Goal: Task Accomplishment & Management: Use online tool/utility

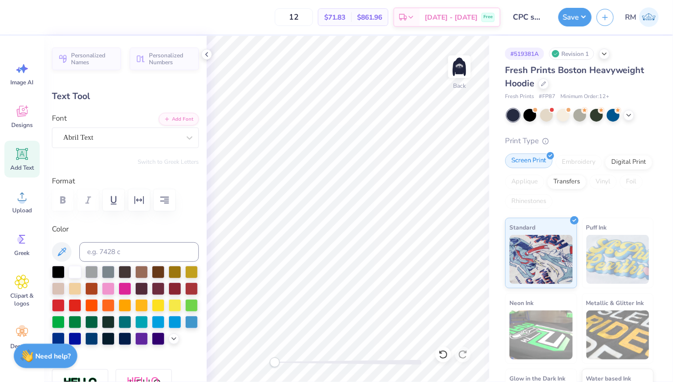
type input "12.48"
type input "3.32"
type input "6.67"
type input "1.77"
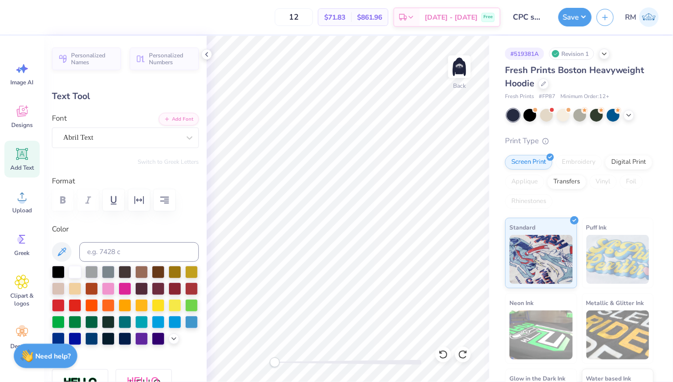
type textarea "[US_STATE] TECH PANHELLENIC"
type input "13.15"
type input "0.67"
type input "3.55"
type input "12.02"
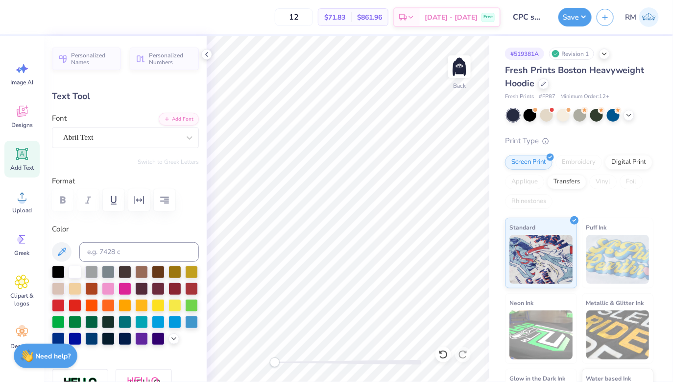
type input "0.61"
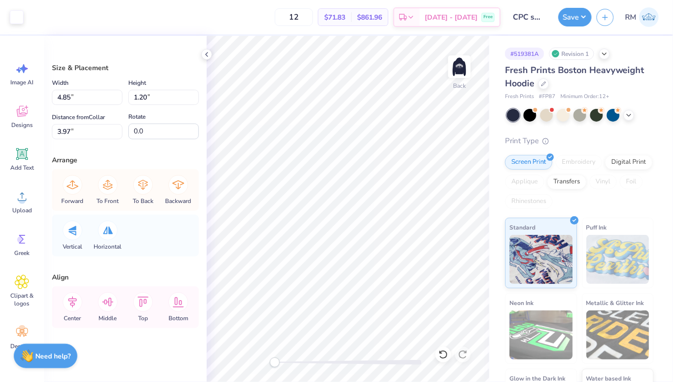
type input "5.87"
type input "1.45"
type input "3.98"
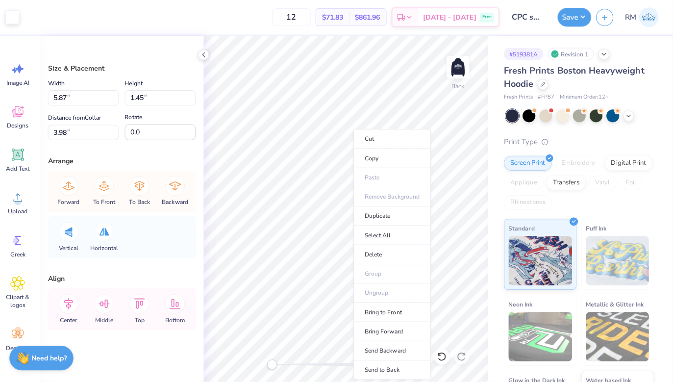
scroll to position [0, 0]
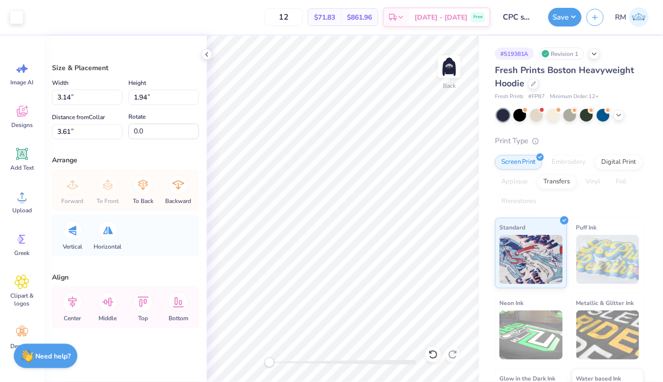
type input "3.75"
type input "2.32"
type input "3.23"
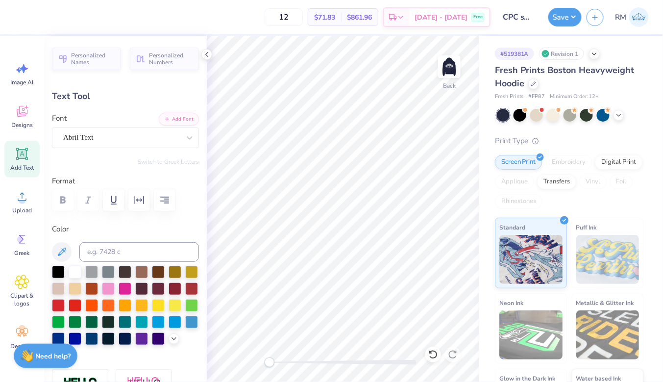
type input "12.27"
type input "0.62"
type input "2.99"
type input "12.77"
type input "0.65"
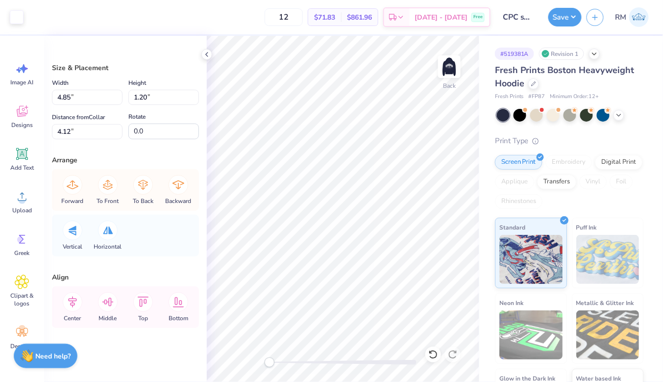
type input "3.93"
type input "0.97"
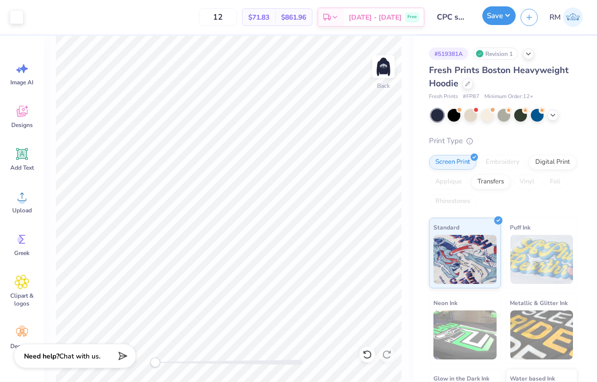
click at [407, 18] on button "Save" at bounding box center [498, 15] width 33 height 19
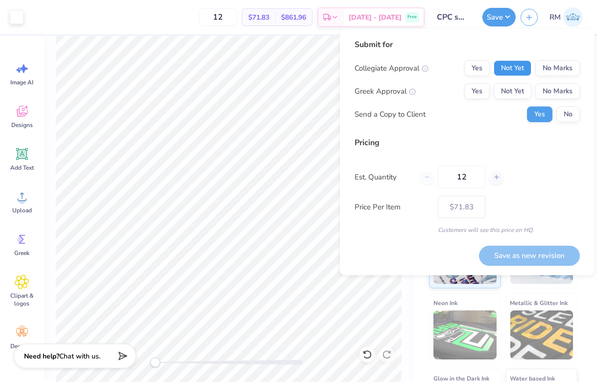
click at [407, 65] on button "Not Yet" at bounding box center [513, 68] width 38 height 16
click at [407, 92] on button "Not Yet" at bounding box center [513, 91] width 38 height 16
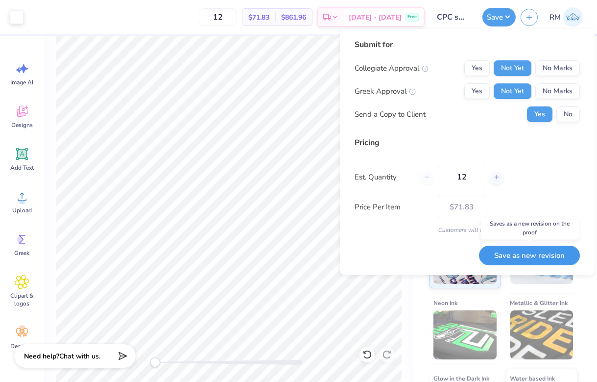
click at [407, 254] on button "Save as new revision" at bounding box center [529, 255] width 101 height 20
type input "$71.83"
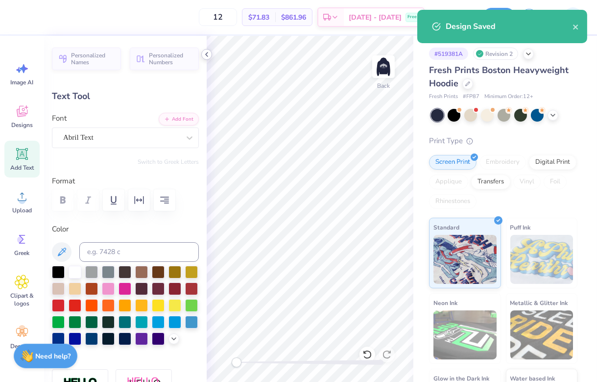
click at [208, 55] on icon at bounding box center [207, 54] width 8 height 8
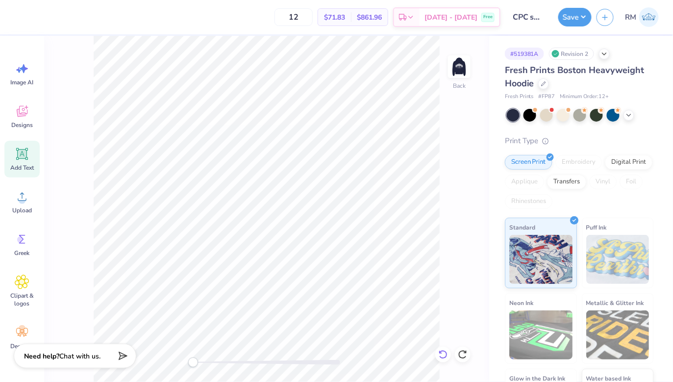
click at [407, 353] on icon at bounding box center [443, 354] width 10 height 10
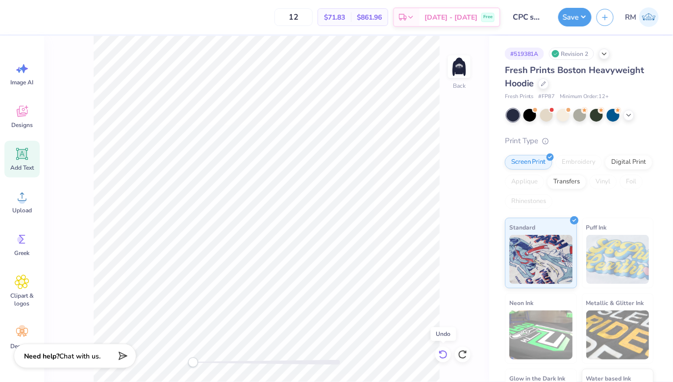
click at [407, 353] on icon at bounding box center [443, 354] width 10 height 10
type input "2.99"
click at [407, 353] on icon at bounding box center [443, 354] width 10 height 10
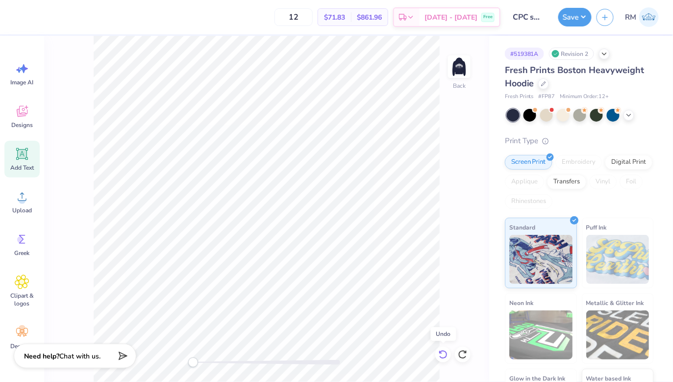
type input "12.27"
type input "0.62"
click at [407, 353] on icon at bounding box center [443, 354] width 10 height 10
type input "12.02"
type input "0.61"
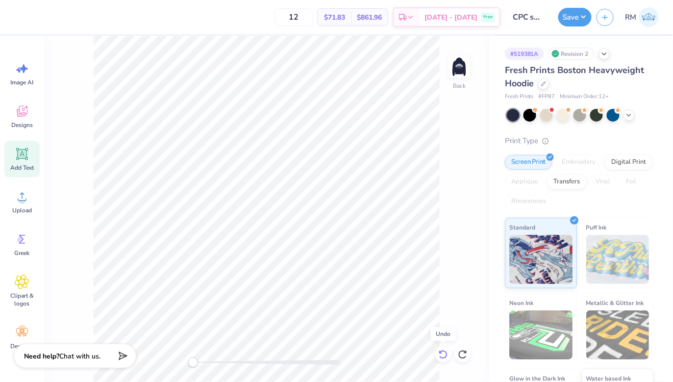
type input "3.00"
click at [407, 353] on icon at bounding box center [443, 354] width 10 height 10
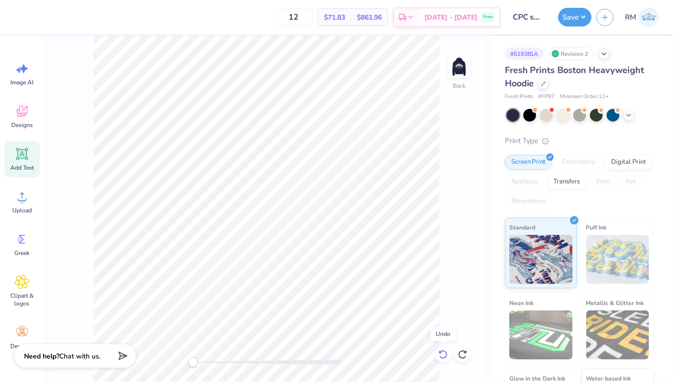
click at [407, 353] on icon at bounding box center [443, 354] width 10 height 10
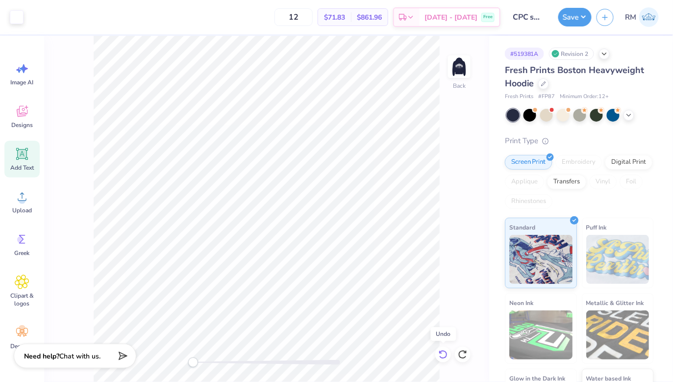
click at [407, 353] on icon at bounding box center [443, 354] width 10 height 10
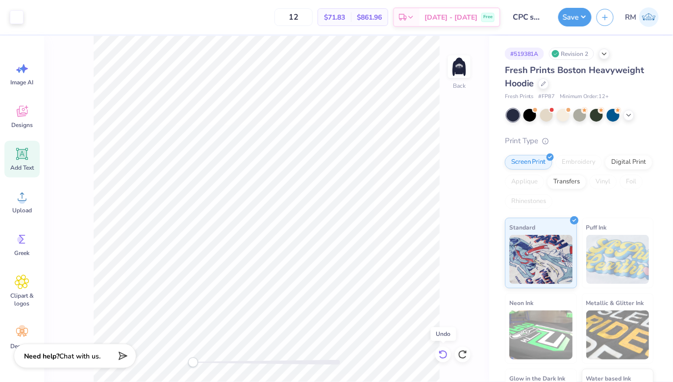
click at [407, 353] on icon at bounding box center [443, 354] width 10 height 10
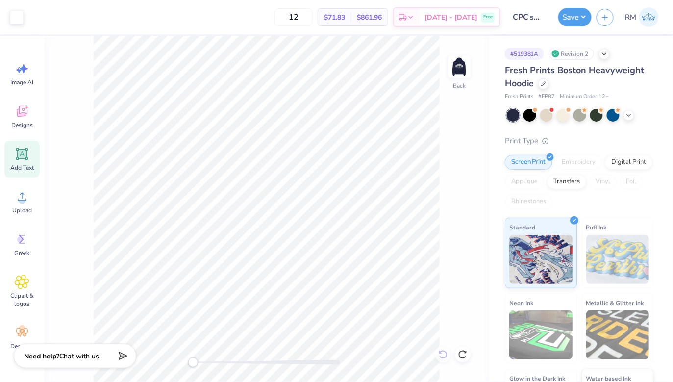
click at [407, 353] on div "Back" at bounding box center [266, 209] width 445 height 346
type input "6.67"
type input "1.77"
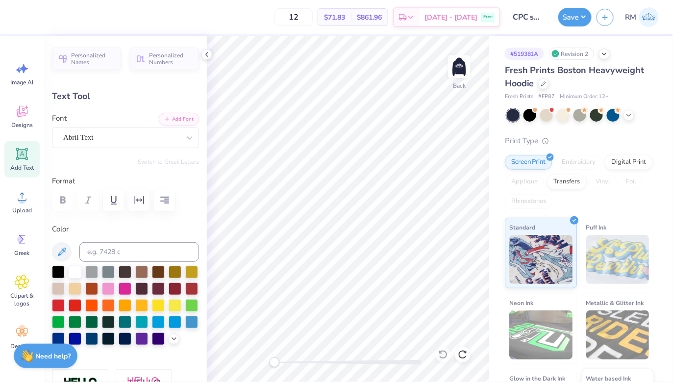
type textarea "[US_STATE] TECH"
type input "0.67"
type input "3.56"
click at [407, 360] on div at bounding box center [443, 354] width 16 height 16
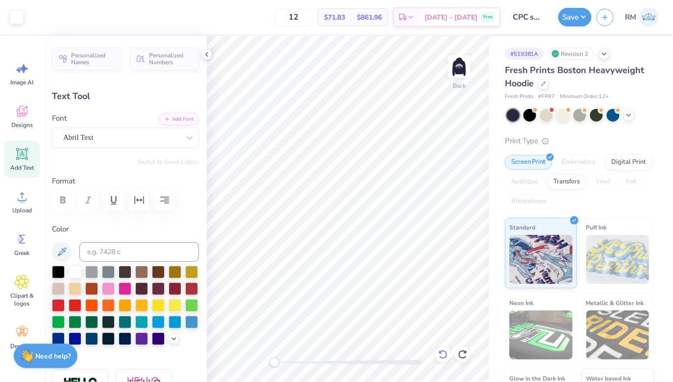
click at [407, 360] on div at bounding box center [443, 354] width 16 height 16
type input "1.77"
type input "3.00"
type textarea "[US_STATE] TECH PANHELLENIC"
type input "13.15"
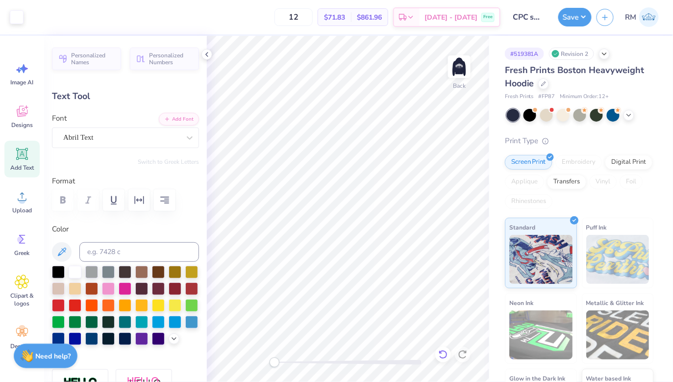
type input "0.67"
type input "3.55"
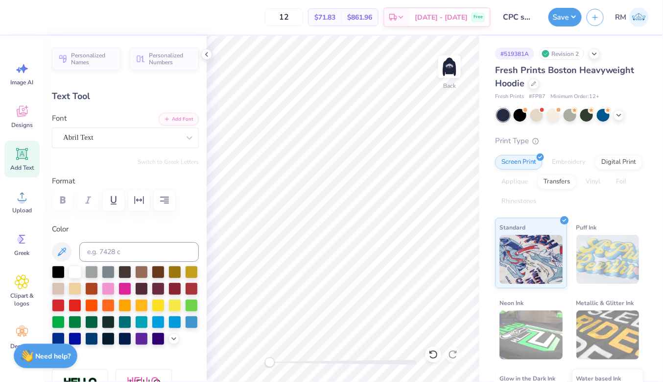
type input "11.93"
type input "0.60"
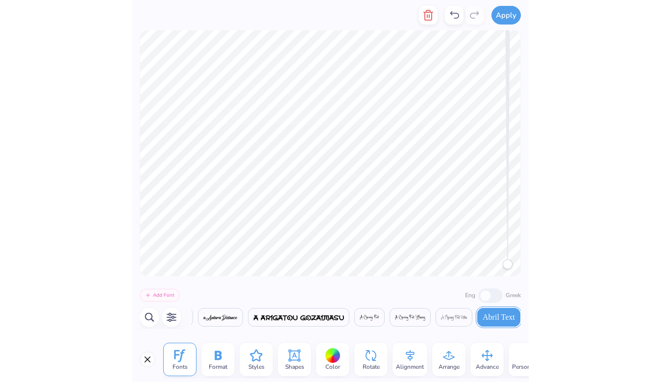
scroll to position [0, 105]
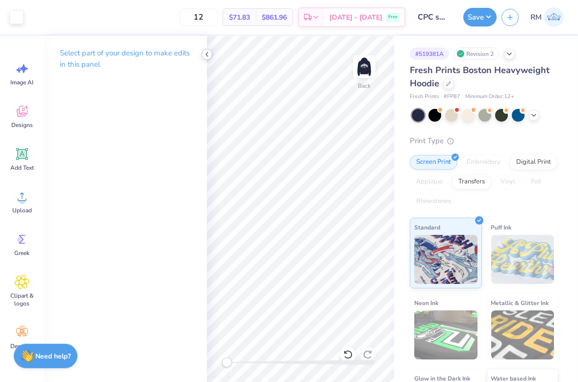
click at [208, 51] on icon at bounding box center [207, 54] width 8 height 8
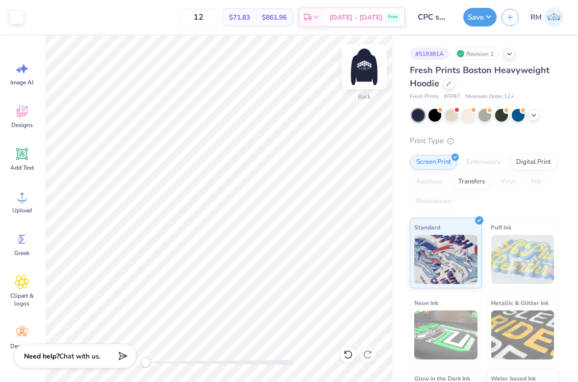
click at [363, 60] on img at bounding box center [363, 66] width 39 height 39
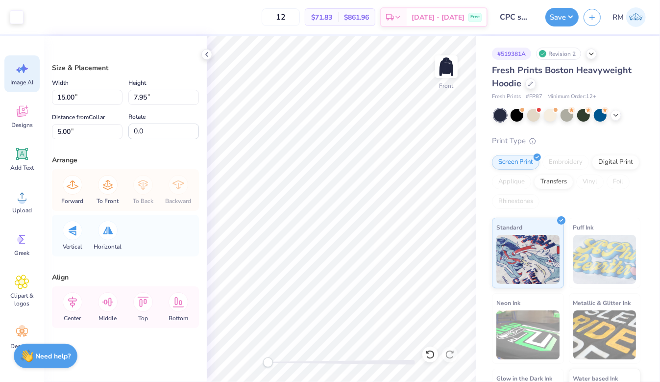
click at [30, 75] on div "Image AI" at bounding box center [21, 73] width 35 height 37
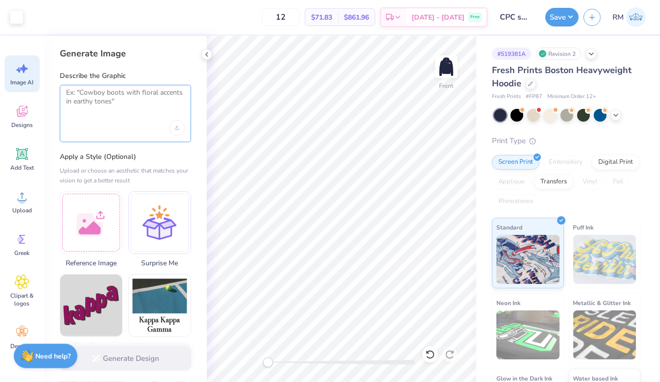
click at [143, 103] on textarea at bounding box center [125, 100] width 119 height 24
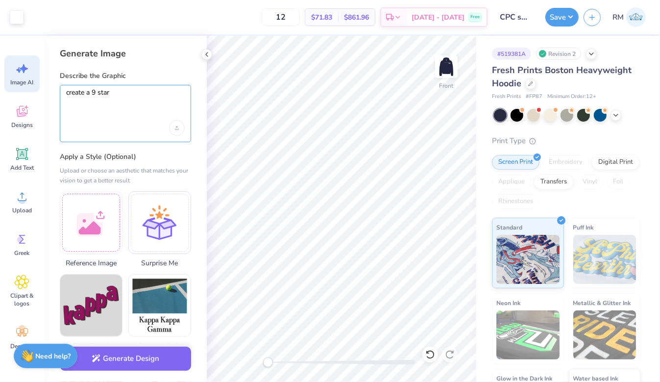
drag, startPoint x: 145, startPoint y: 101, endPoint x: 93, endPoint y: 95, distance: 53.3
click at [93, 95] on textarea "create a 9 star" at bounding box center [125, 100] width 119 height 24
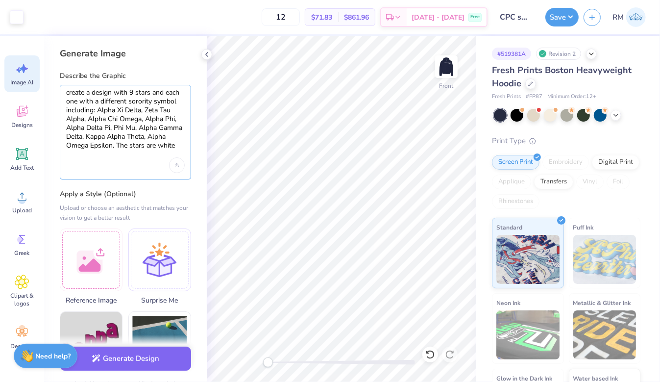
scroll to position [0, 0]
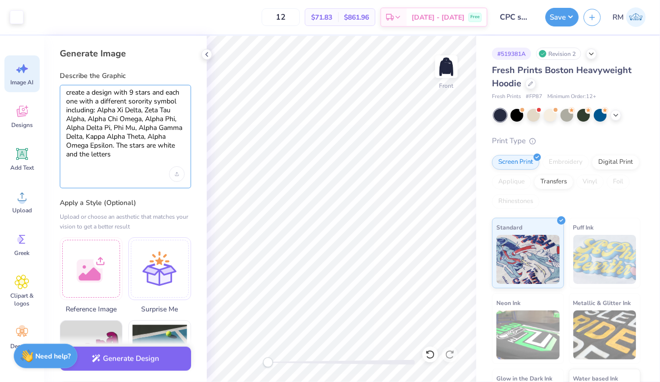
type textarea "create a design with 9 stars and each one with a different sorority symbol incl…"
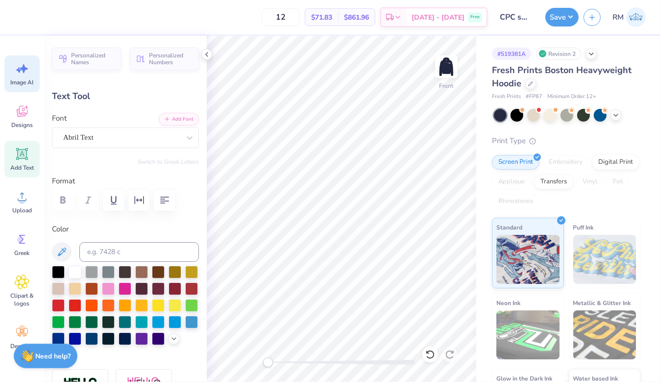
click at [16, 71] on icon at bounding box center [22, 68] width 15 height 15
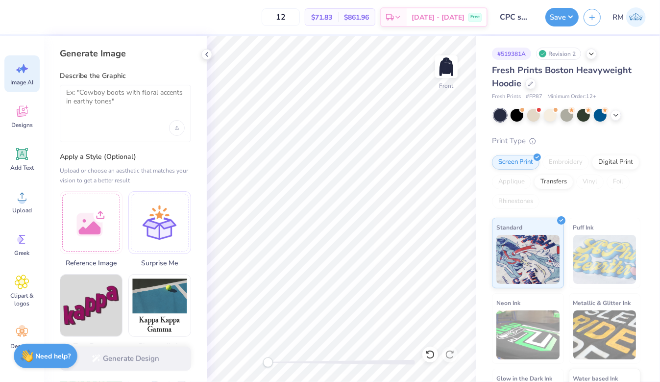
click at [123, 115] on div at bounding box center [125, 113] width 131 height 57
click at [88, 98] on textarea at bounding box center [125, 100] width 119 height 24
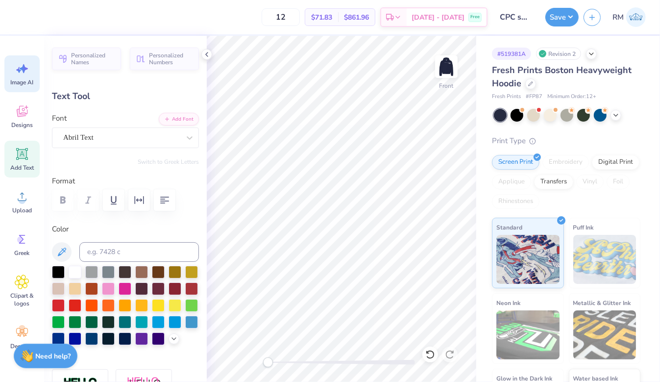
click at [19, 69] on icon at bounding box center [22, 68] width 15 height 15
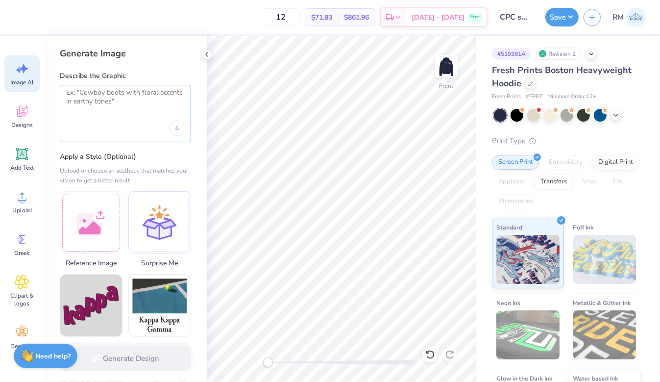
click at [87, 104] on textarea at bounding box center [125, 100] width 119 height 24
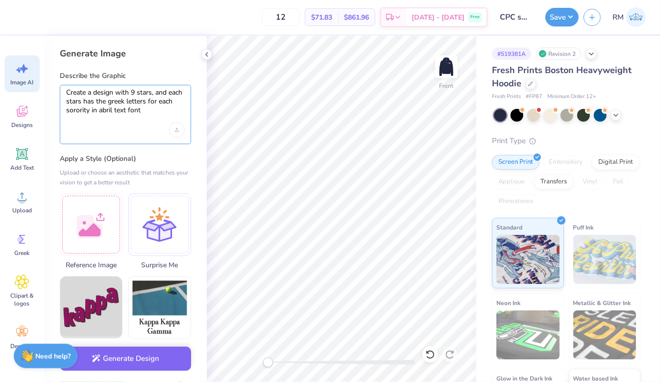
click at [138, 92] on textarea "Create a design with 9 stars, and each stars has the greek letters for each sor…" at bounding box center [125, 101] width 119 height 26
click at [110, 103] on textarea "Create a design with 9 white stars, and each stars has the greek letters for ea…" at bounding box center [125, 101] width 119 height 26
click at [178, 110] on textarea "Create a design with 9 white stars, and each star has the greek letters for eac…" at bounding box center [125, 101] width 119 height 26
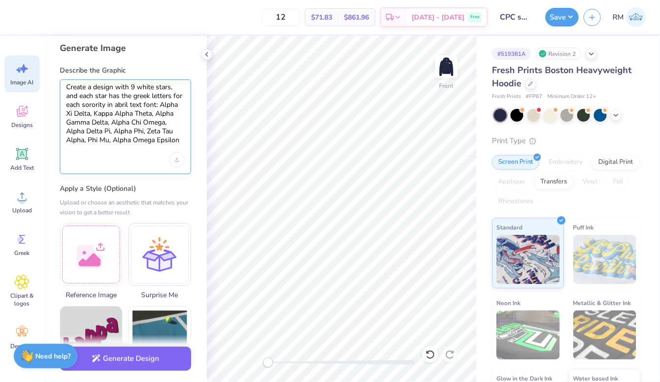
scroll to position [10, 0]
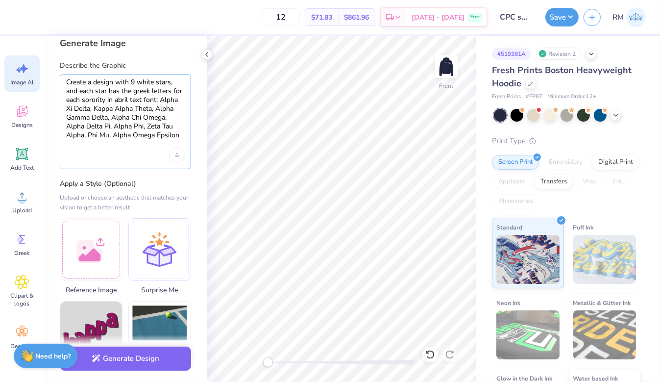
click at [117, 98] on textarea "Create a design with 9 white stars, and each star has the greek letters for eac…" at bounding box center [125, 109] width 119 height 62
click at [134, 99] on textarea "Create a design with 9 white stars, and each star has the greek letters for eac…" at bounding box center [125, 109] width 119 height 62
click at [115, 100] on textarea "Create a design with 9 white stars, and each star has the greek letters for eac…" at bounding box center [125, 109] width 119 height 62
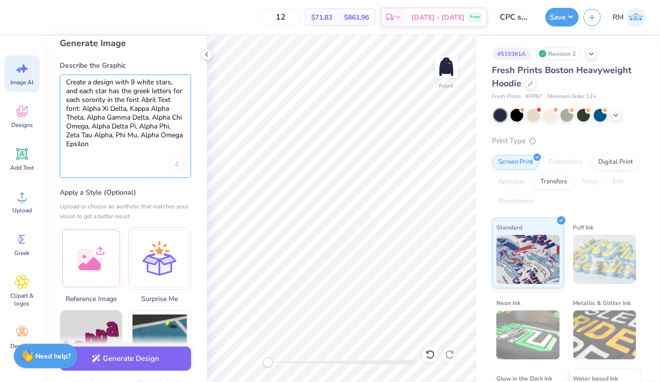
drag, startPoint x: 78, startPoint y: 111, endPoint x: 58, endPoint y: 111, distance: 20.1
click at [58, 111] on div "Generate Image Describe the Graphic Create a design with 9 white stars, and eac…" at bounding box center [125, 209] width 163 height 346
click at [106, 129] on textarea "Create a design with 9 white stars, and each star has the greek letters for eac…" at bounding box center [125, 113] width 119 height 71
click at [106, 142] on textarea "Create a design with 9 white stars, and each star has the greek letters for eac…" at bounding box center [125, 113] width 119 height 71
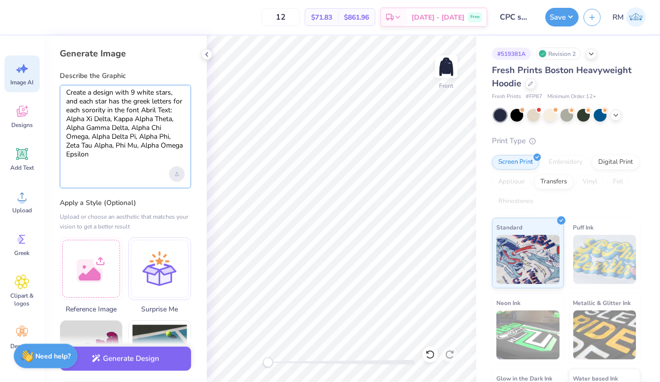
type textarea "Create a design with 9 white stars, and each star has the greek letters for eac…"
click at [174, 171] on div "Upload image" at bounding box center [177, 174] width 16 height 16
click at [105, 159] on div "Create a design with 9 white stars, and each star has the greek letters for eac…" at bounding box center [125, 136] width 131 height 103
click at [109, 150] on textarea "Create a design with 9 white stars, and each star has the greek letters for eac…" at bounding box center [125, 123] width 119 height 71
drag, startPoint x: 109, startPoint y: 162, endPoint x: 55, endPoint y: 81, distance: 96.7
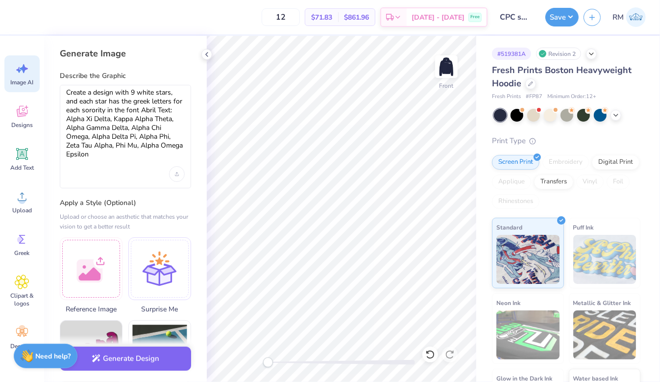
click at [55, 81] on div "Generate Image Describe the Graphic Create a design with 9 white stars, and eac…" at bounding box center [125, 209] width 163 height 346
click at [121, 178] on div at bounding box center [125, 174] width 119 height 16
click at [145, 359] on button "Generate Design" at bounding box center [125, 356] width 131 height 24
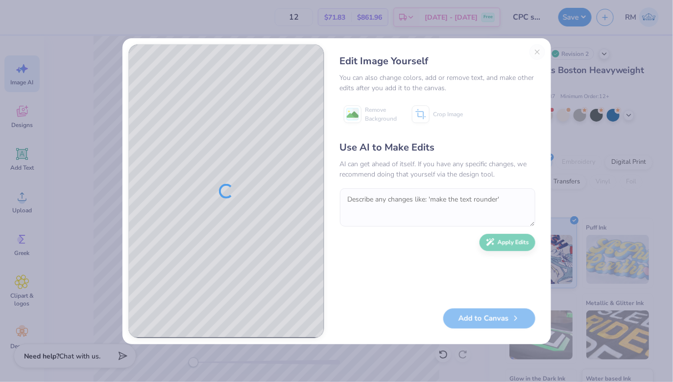
click at [339, 273] on div "Edit Image Yourself You can also change colors, add or remove text, and make ot…" at bounding box center [437, 191] width 215 height 294
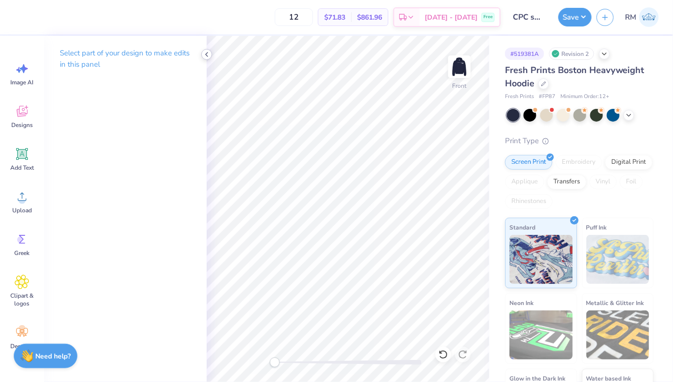
click at [207, 52] on icon at bounding box center [207, 54] width 8 height 8
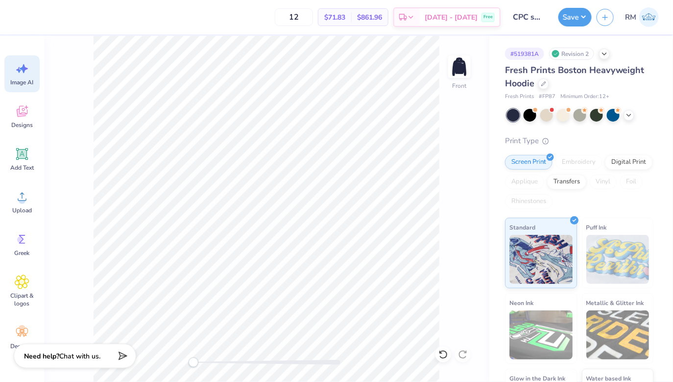
click at [23, 69] on icon at bounding box center [24, 68] width 8 height 9
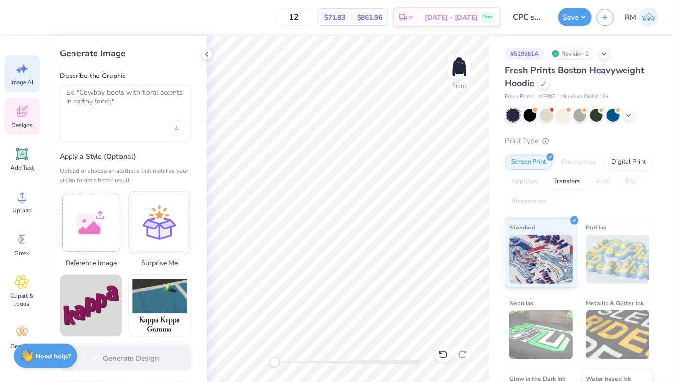
click at [24, 115] on icon at bounding box center [21, 113] width 9 height 8
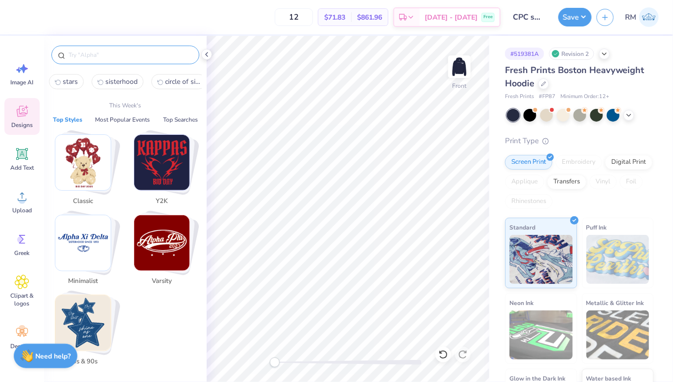
click at [112, 54] on input "text" at bounding box center [130, 55] width 125 height 10
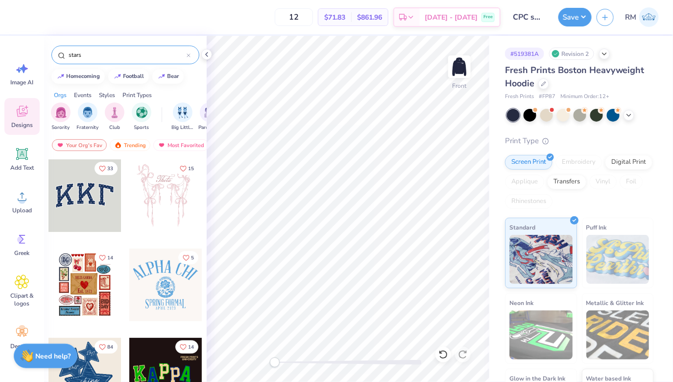
type input "stars"
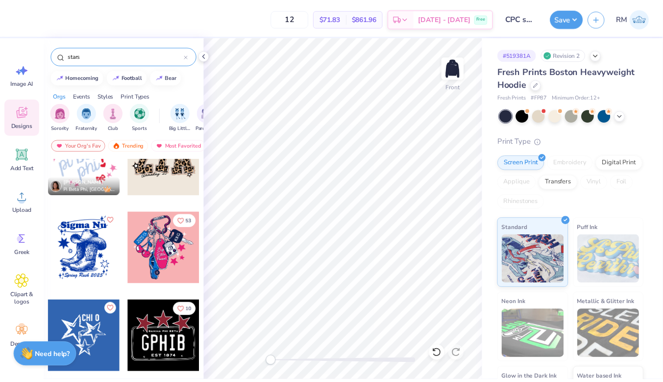
scroll to position [305, 0]
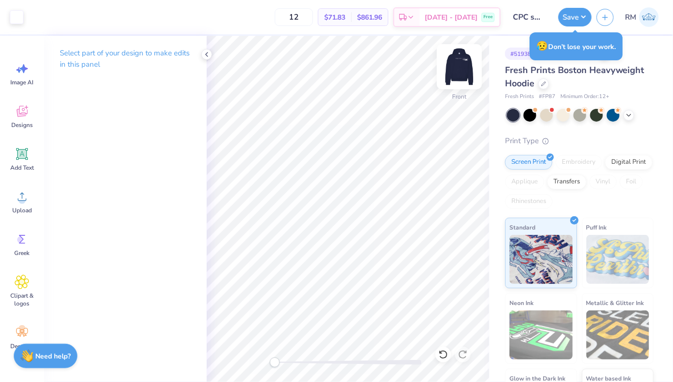
click at [407, 62] on img at bounding box center [459, 66] width 39 height 39
click at [407, 70] on img at bounding box center [459, 66] width 39 height 39
click at [407, 58] on img at bounding box center [459, 66] width 39 height 39
click at [407, 60] on img at bounding box center [459, 66] width 39 height 39
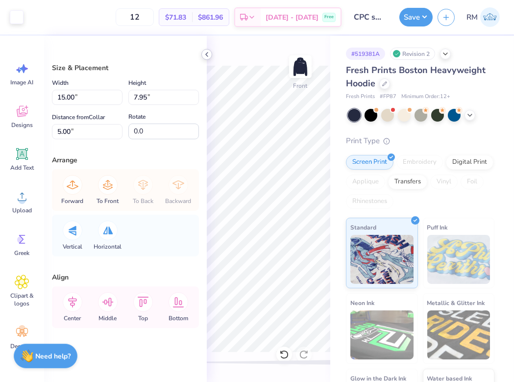
click at [205, 52] on icon at bounding box center [207, 54] width 8 height 8
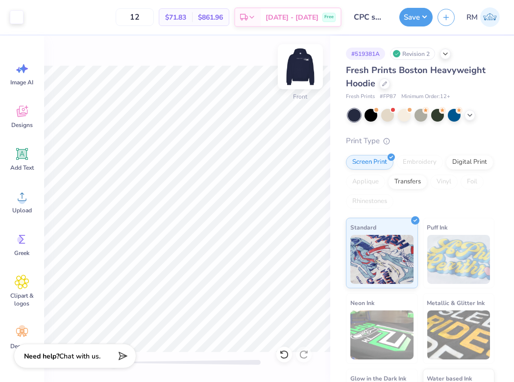
click at [308, 64] on img at bounding box center [300, 66] width 39 height 39
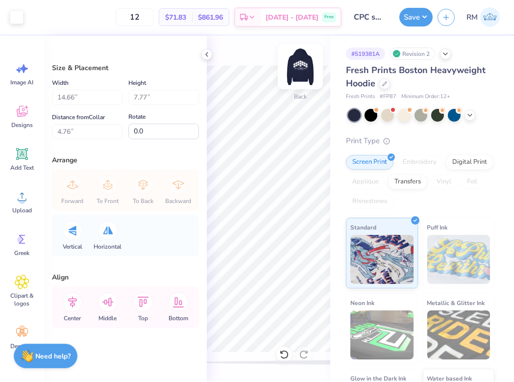
click at [304, 68] on img at bounding box center [300, 66] width 39 height 39
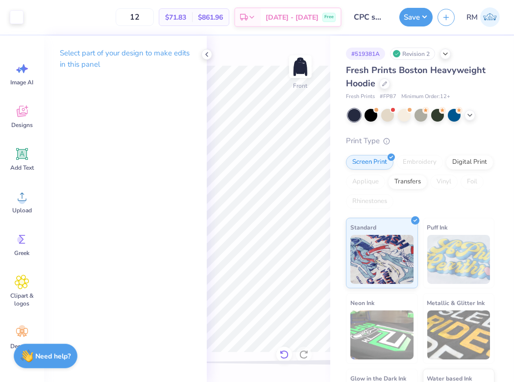
click at [287, 353] on icon at bounding box center [284, 354] width 8 height 9
click at [283, 351] on icon at bounding box center [284, 354] width 10 height 10
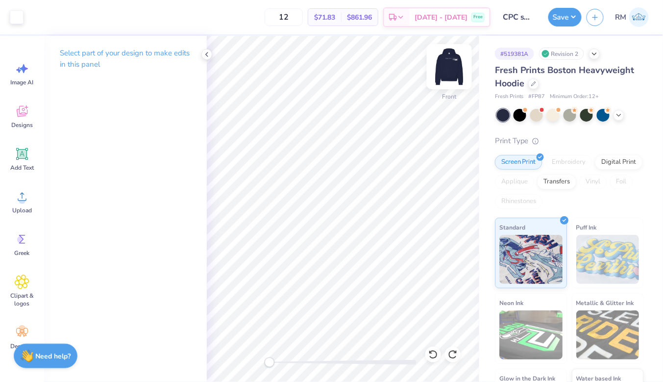
click at [407, 65] on img at bounding box center [449, 66] width 39 height 39
click at [407, 357] on icon at bounding box center [433, 354] width 8 height 9
click at [407, 355] on div at bounding box center [453, 354] width 16 height 16
click at [407, 62] on img at bounding box center [449, 66] width 39 height 39
click at [407, 20] on button "Save" at bounding box center [564, 15] width 33 height 19
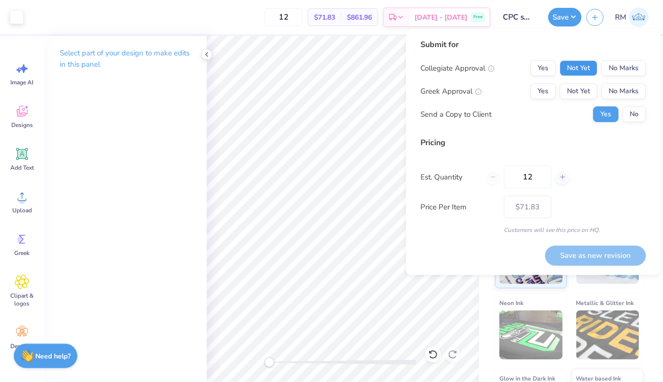
click at [407, 65] on button "Not Yet" at bounding box center [579, 68] width 38 height 16
click at [407, 89] on button "Not Yet" at bounding box center [579, 91] width 38 height 16
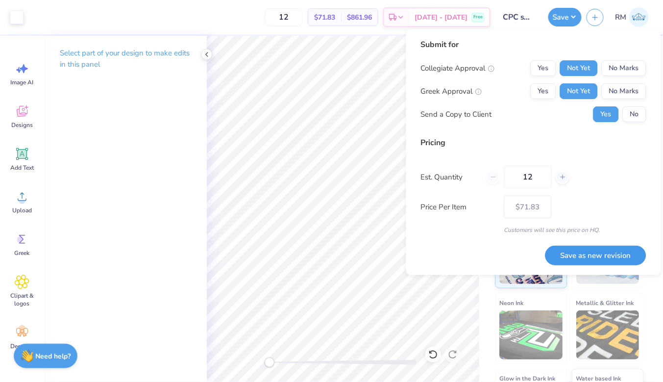
click at [407, 260] on button "Save as new revision" at bounding box center [595, 255] width 101 height 20
type input "$71.83"
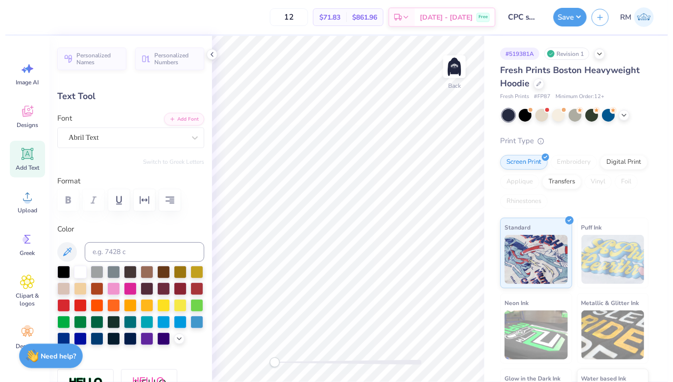
scroll to position [0, 0]
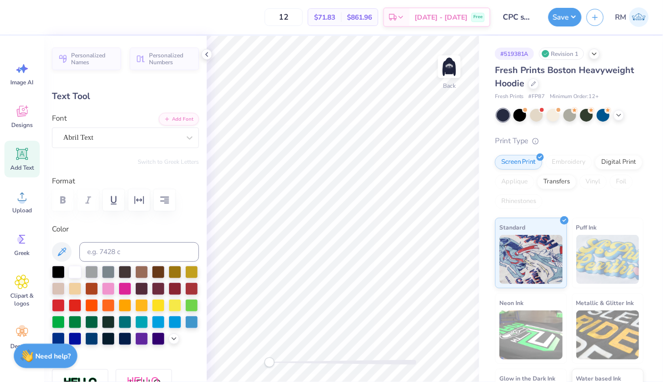
type textarea "[US_STATE] TECH PANHELLENIC"
type input "13.15"
type input "0.67"
type input "3.55"
type input "12.02"
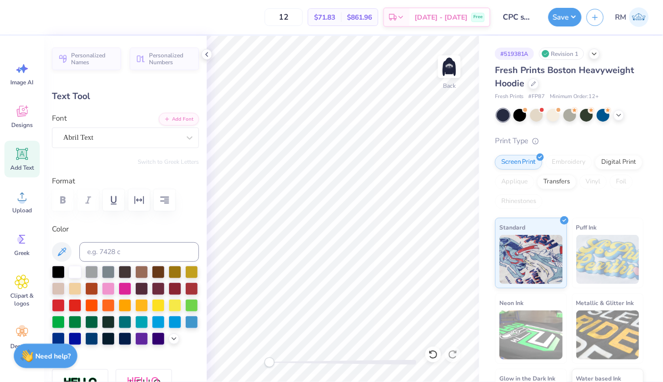
type input "0.61"
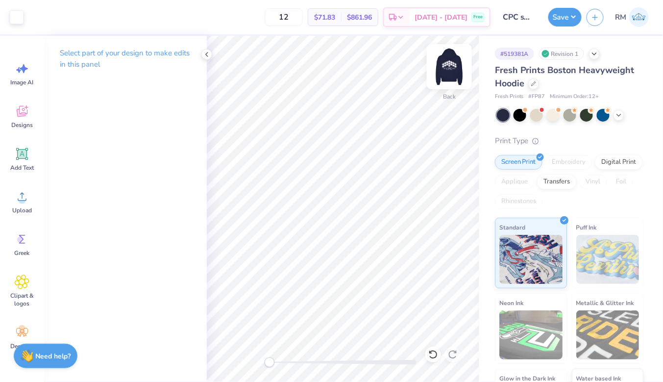
click at [453, 59] on img at bounding box center [449, 66] width 39 height 39
click at [453, 68] on img at bounding box center [449, 66] width 39 height 39
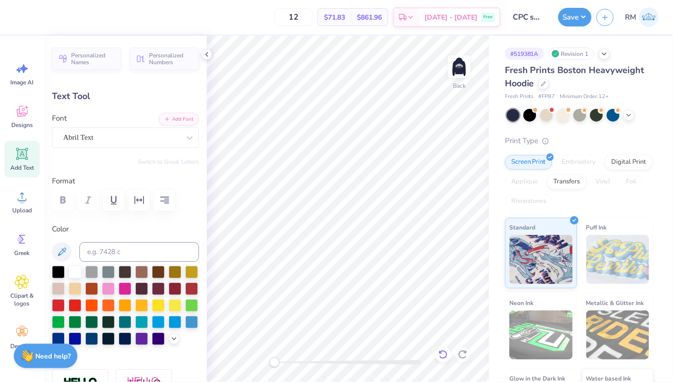
click at [442, 358] on icon at bounding box center [442, 354] width 8 height 9
click at [442, 356] on icon at bounding box center [443, 354] width 10 height 10
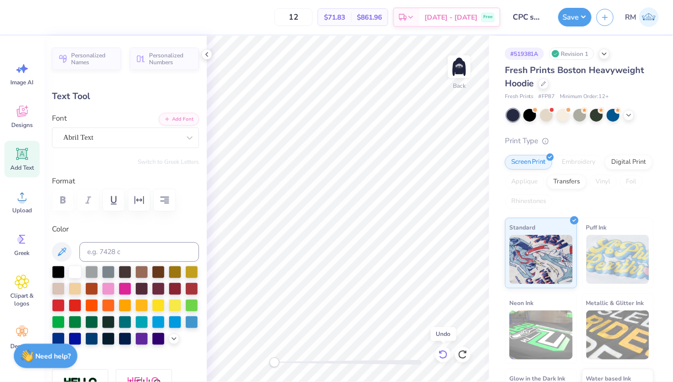
click at [442, 356] on icon at bounding box center [443, 354] width 10 height 10
type input "3.55"
click at [442, 356] on icon at bounding box center [443, 354] width 10 height 10
type input "13.15"
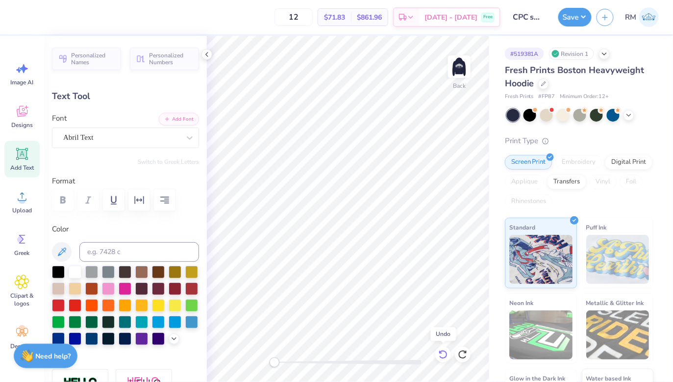
type input "0.67"
click at [442, 356] on icon at bounding box center [443, 354] width 10 height 10
type input "6.67"
type input "1.77"
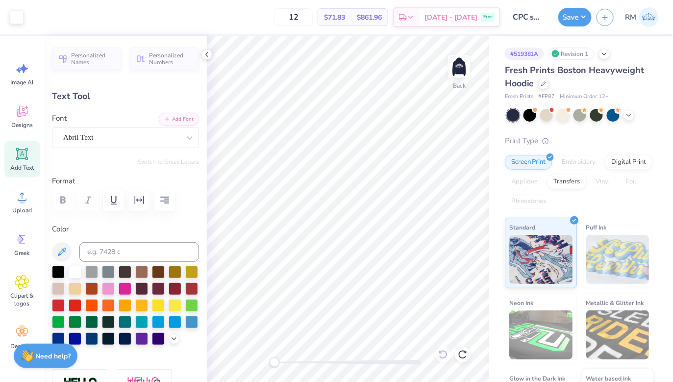
type input "3.00"
type input "5.88"
type input "1.56"
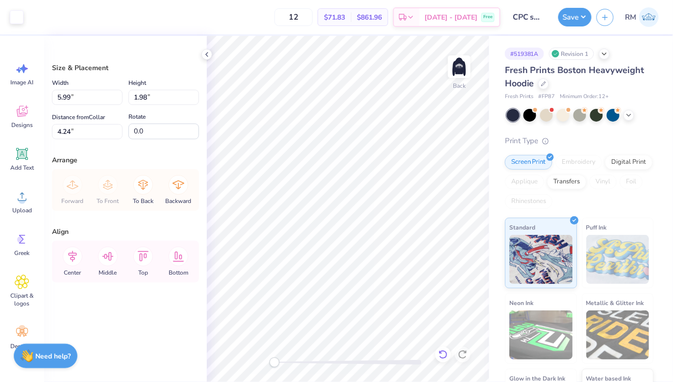
type input "4.77"
drag, startPoint x: 671, startPoint y: 185, endPoint x: 626, endPoint y: 185, distance: 44.1
click at [626, 185] on div "# 519381A Revision 1 Fresh Prints Boston Heavyweight Hoodie Fresh Prints # FP87…" at bounding box center [581, 237] width 184 height 403
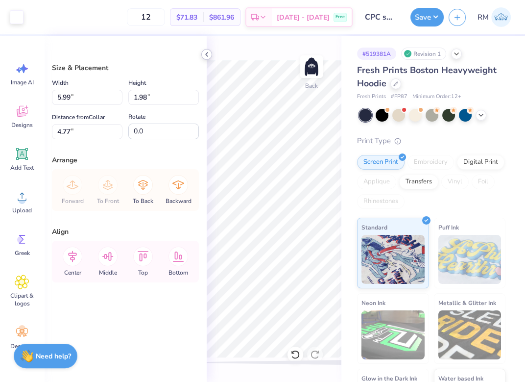
click at [204, 52] on icon at bounding box center [207, 54] width 8 height 8
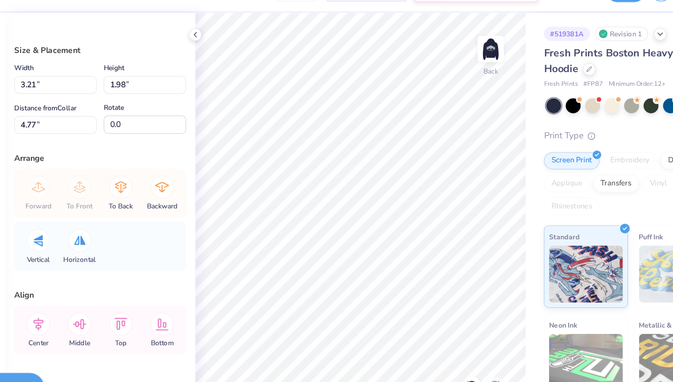
type input "5.76"
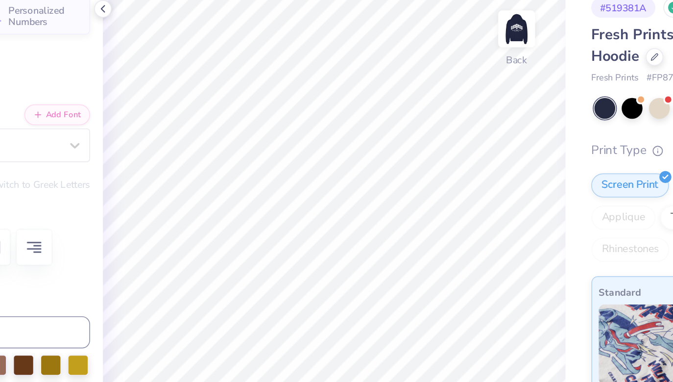
scroll to position [0, 2]
type textarea "GEORGIA TECH PANHELLENIC."
type input "6.36"
type textarea "[US_STATE] TECH PANHELLENIC"
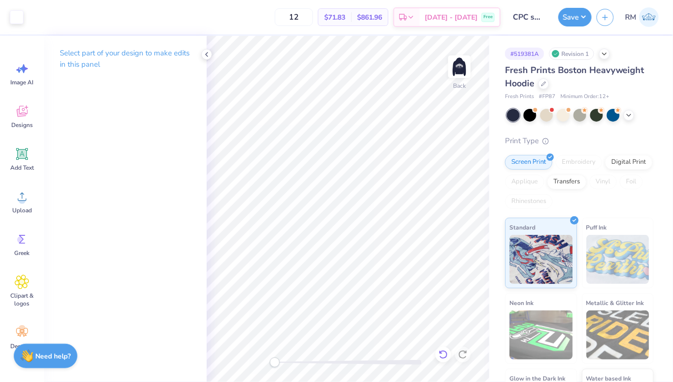
click at [442, 359] on div at bounding box center [443, 354] width 16 height 16
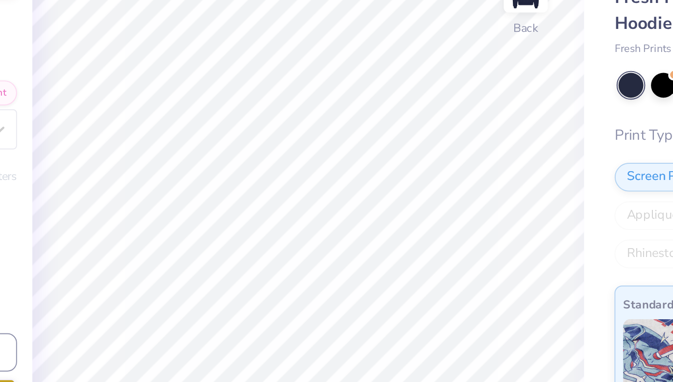
type textarea "GEORGIA TECH PANHELLENIC"
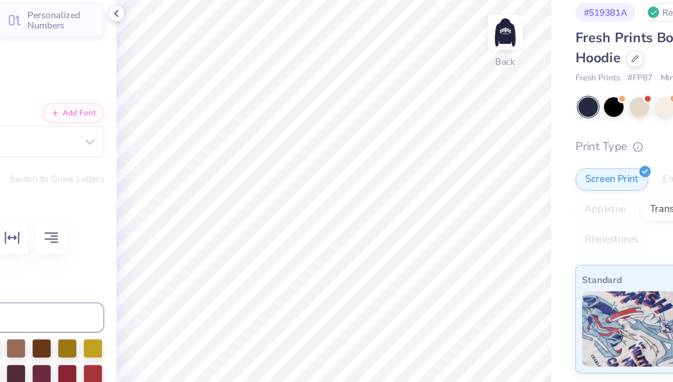
scroll to position [0, 0]
type textarea "[US_STATE] TECH PANHELLENIC"
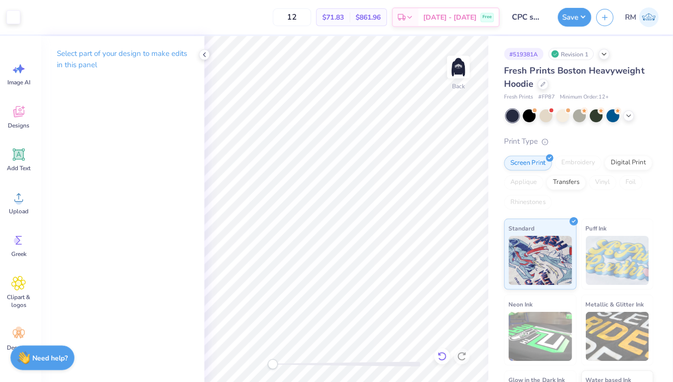
scroll to position [0, 0]
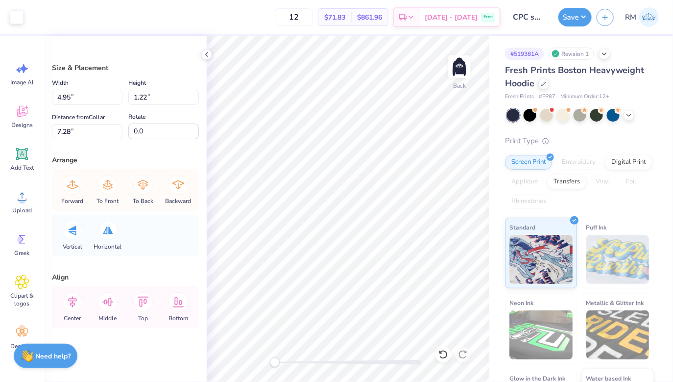
type input "-179.8"
type input "2.90"
type input "0.73"
type input "8.01"
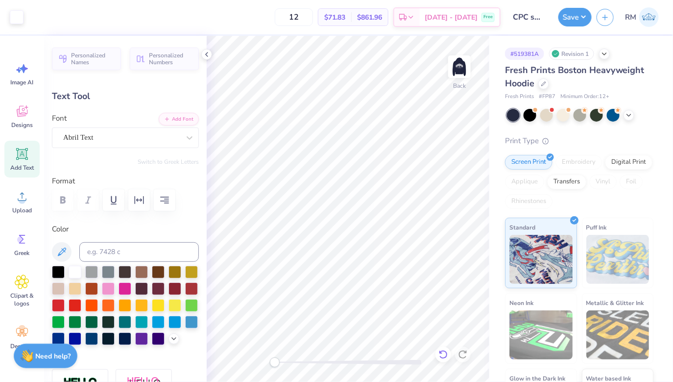
click at [442, 357] on icon at bounding box center [443, 354] width 8 height 9
click at [442, 353] on icon at bounding box center [443, 354] width 10 height 10
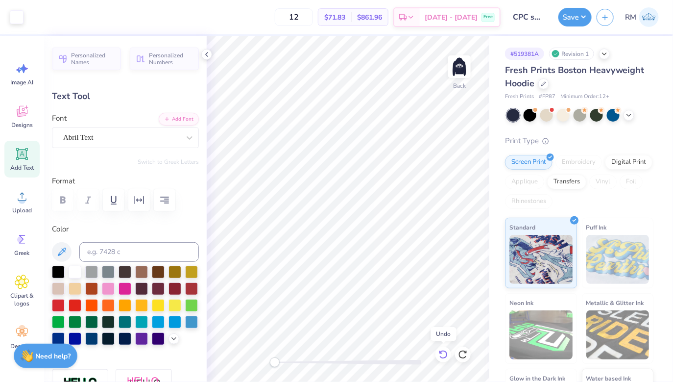
click at [442, 353] on icon at bounding box center [443, 354] width 10 height 10
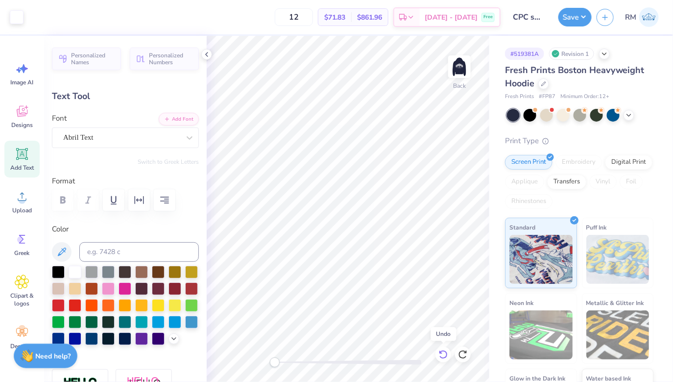
click at [442, 353] on icon at bounding box center [443, 354] width 10 height 10
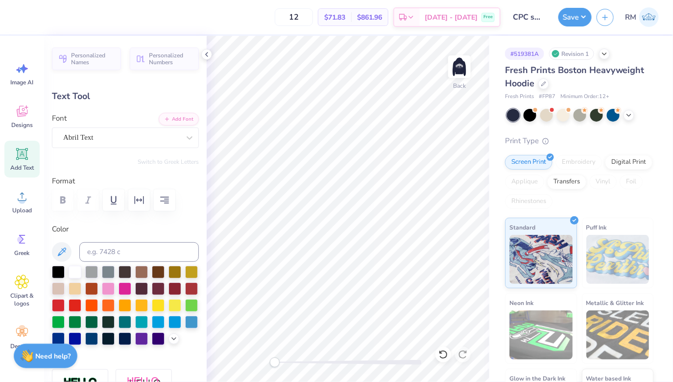
type input "5.40"
type input "1.44"
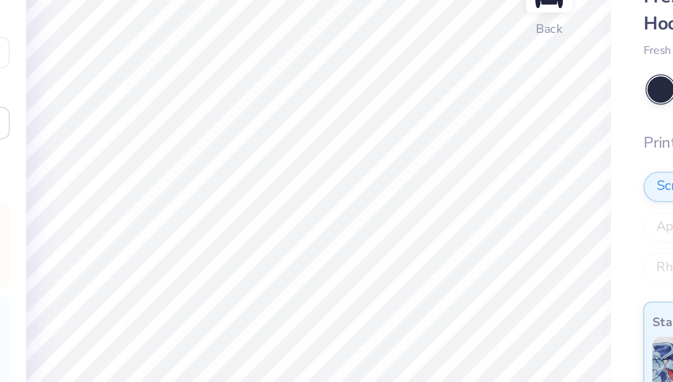
type input "4.42"
type input "1.30"
type input "0.80"
type input "7.88"
type input "1.05"
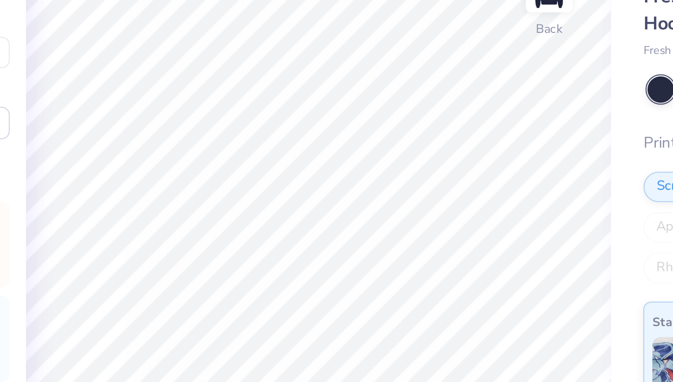
type input "0.65"
type input "3.00"
type input "1.50"
type input "0.93"
type input "8.83"
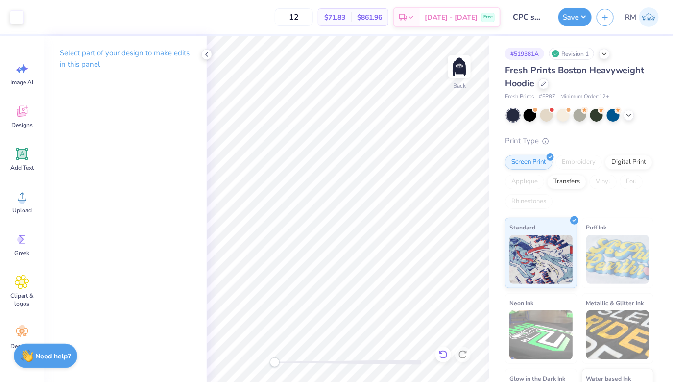
click at [443, 358] on icon at bounding box center [443, 354] width 10 height 10
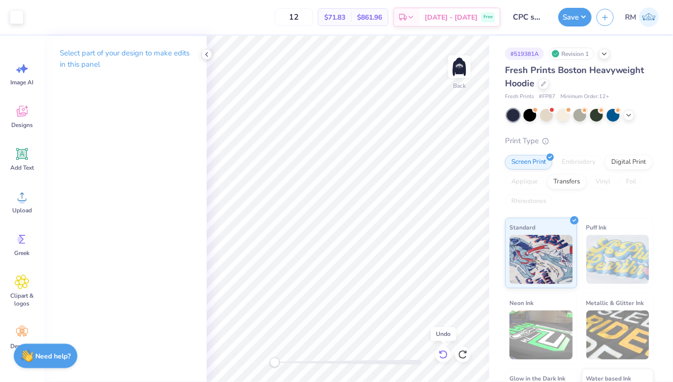
click at [443, 358] on icon at bounding box center [443, 354] width 10 height 10
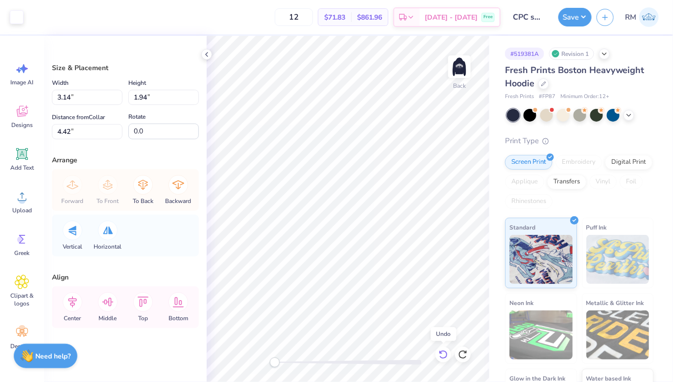
click at [443, 358] on icon at bounding box center [443, 354] width 10 height 10
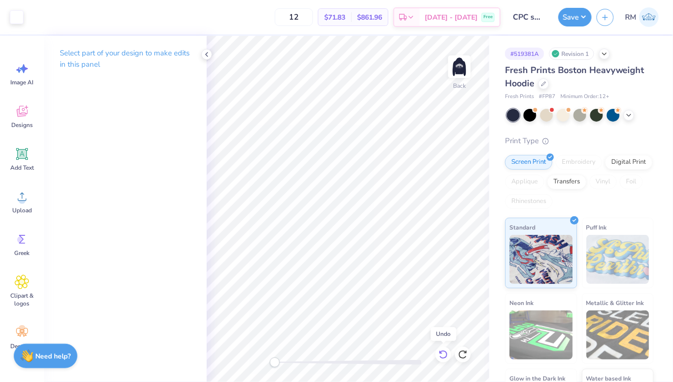
click at [443, 358] on icon at bounding box center [443, 354] width 10 height 10
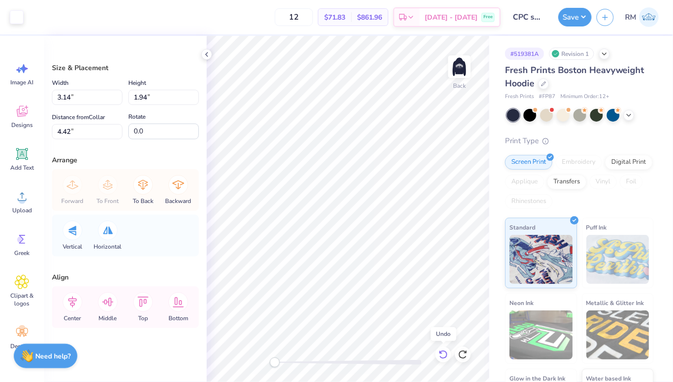
click at [443, 358] on icon at bounding box center [443, 354] width 10 height 10
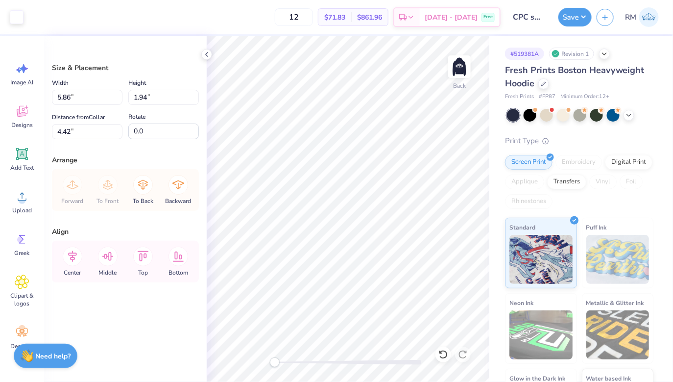
type input "4.44"
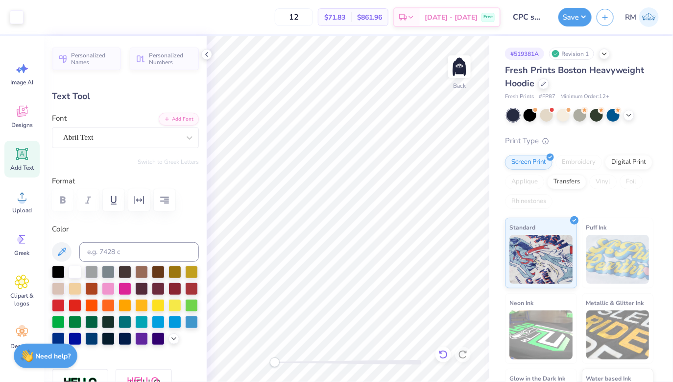
click at [442, 349] on div at bounding box center [443, 354] width 16 height 16
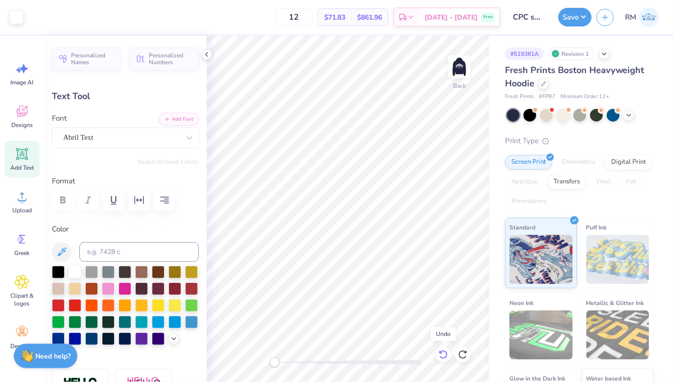
click at [442, 349] on div at bounding box center [443, 354] width 16 height 16
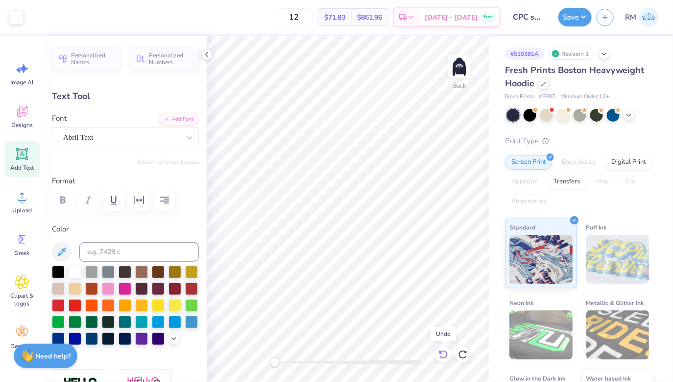
click at [442, 349] on div at bounding box center [443, 354] width 16 height 16
type input "6.67"
type input "1.77"
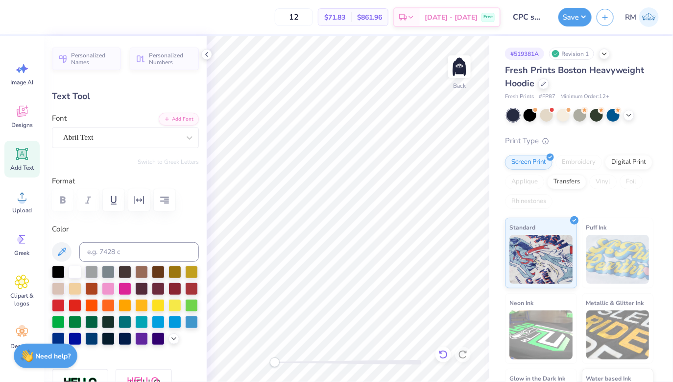
type input "5.93"
type input "1.58"
type input "5.65"
type input "1.50"
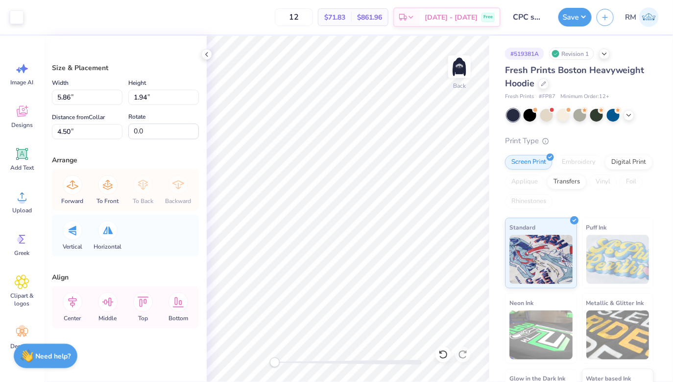
type input "5.27"
type input "1.75"
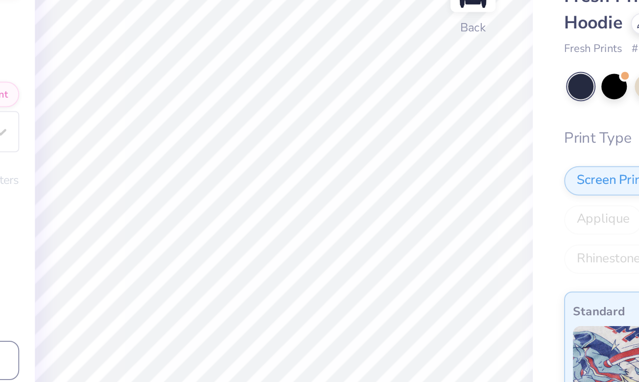
scroll to position [0, 2]
type textarea "PANHELLENIC"
type input "5.27"
type input "0.56"
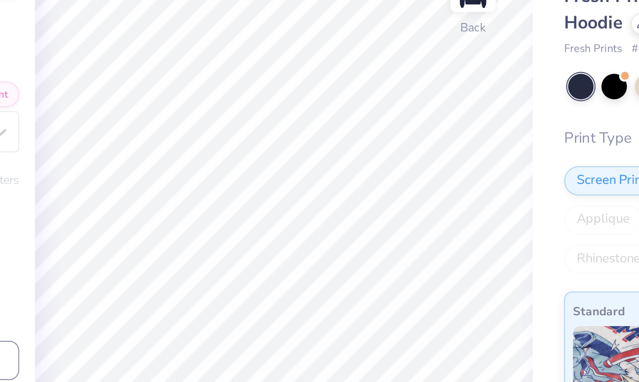
type input "3.47"
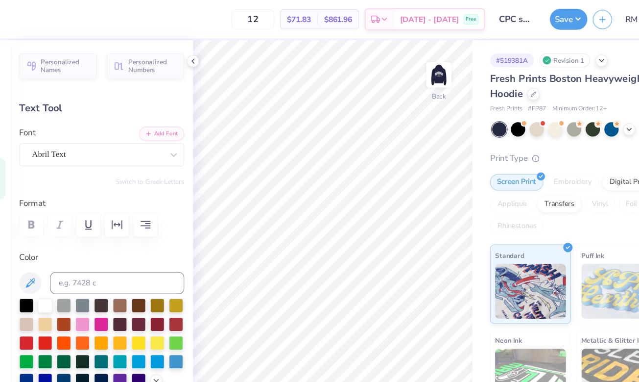
type textarea "GT"
type input "0.98"
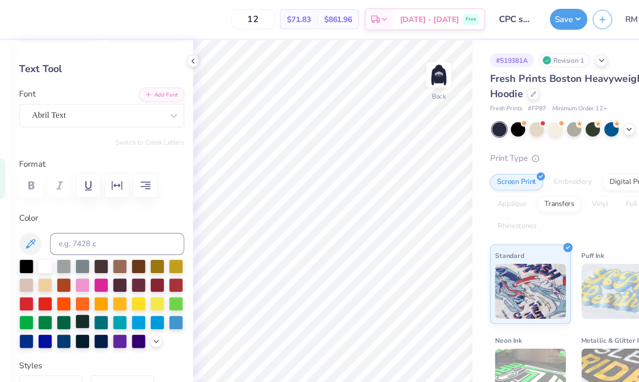
scroll to position [27, 0]
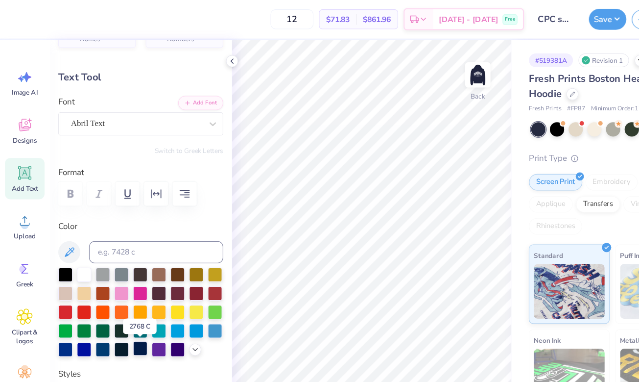
click at [122, 310] on div at bounding box center [125, 310] width 13 height 13
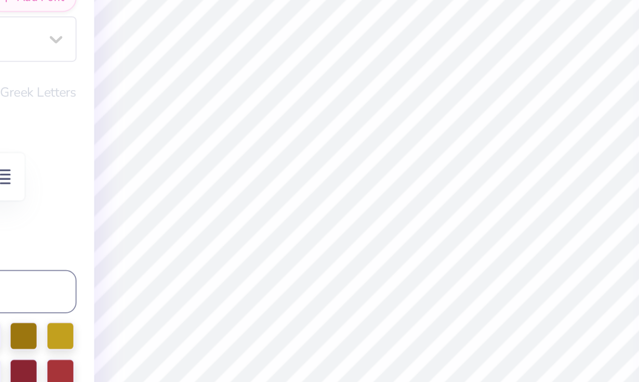
type input "3.75"
type input "5.27"
type input "3.47"
type input "0.98"
type input "3.75"
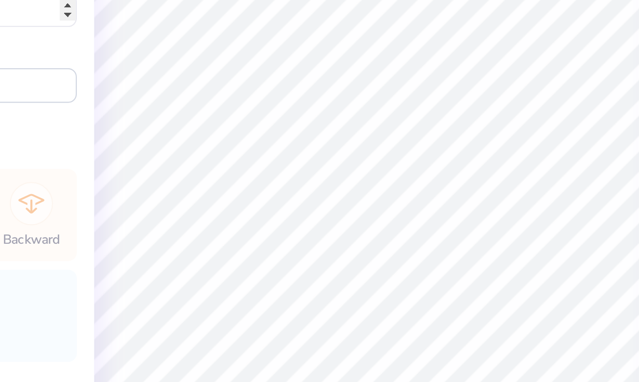
type input "5.92"
type input "1.96"
type input "2.78"
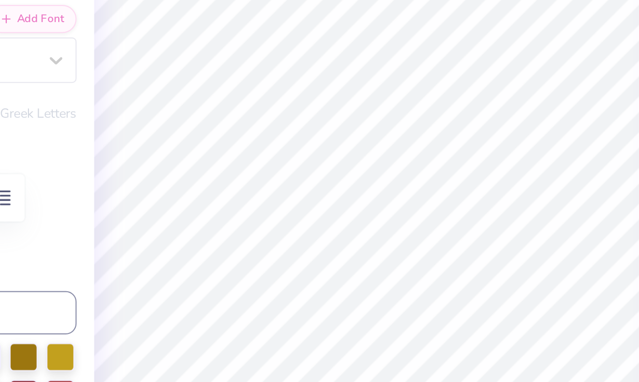
type input "5.27"
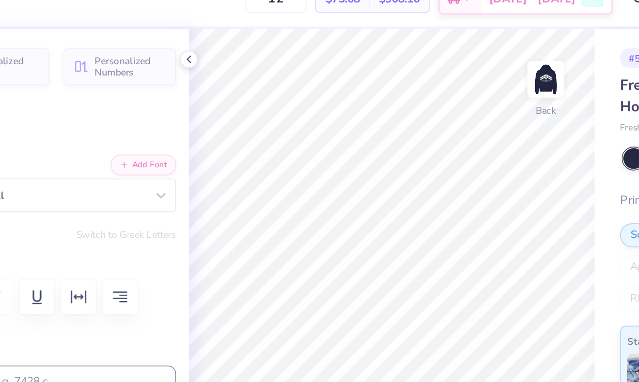
type input "3.57"
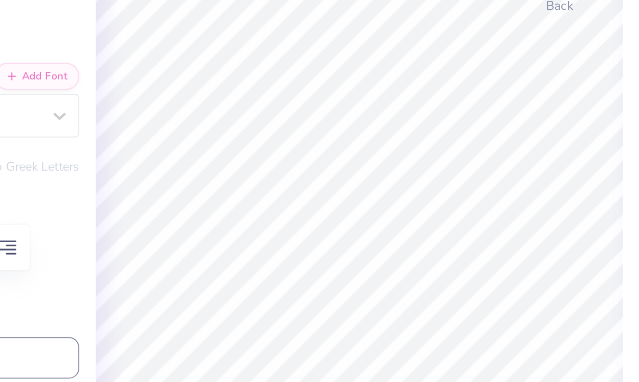
type input "5.27"
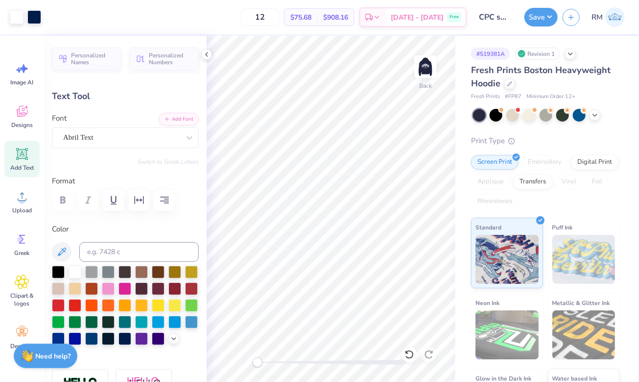
type input "3.85"
click at [87, 199] on div at bounding box center [125, 200] width 147 height 22
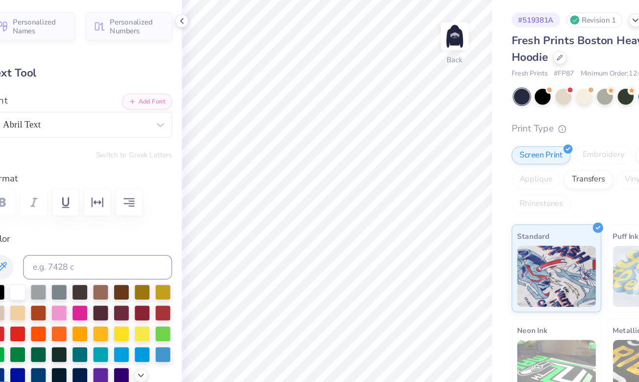
type input "0.98"
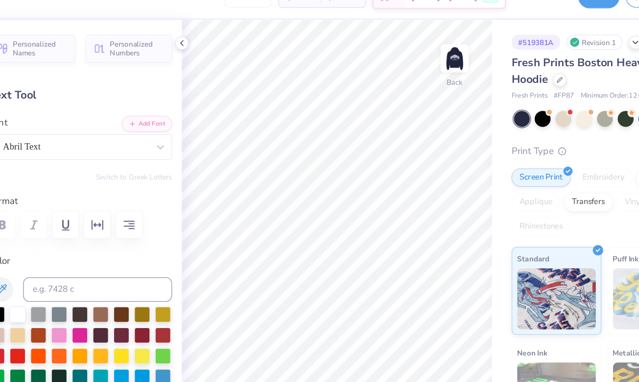
type input "3.75"
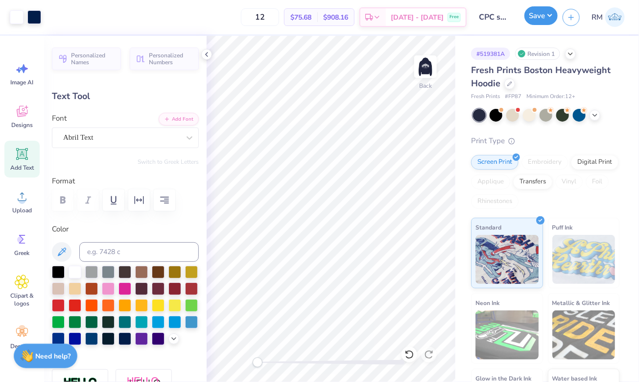
click at [547, 15] on button "Save" at bounding box center [541, 15] width 33 height 19
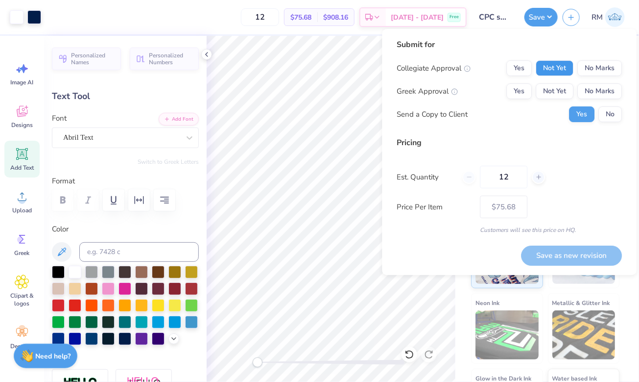
click at [558, 72] on button "Not Yet" at bounding box center [555, 68] width 38 height 16
click at [558, 89] on button "Not Yet" at bounding box center [555, 91] width 38 height 16
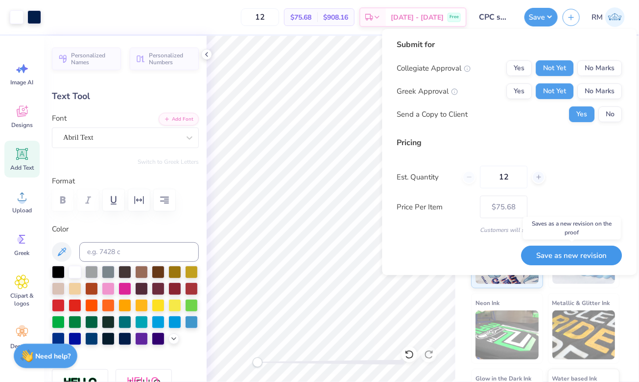
click at [566, 257] on button "Save as new revision" at bounding box center [571, 255] width 101 height 20
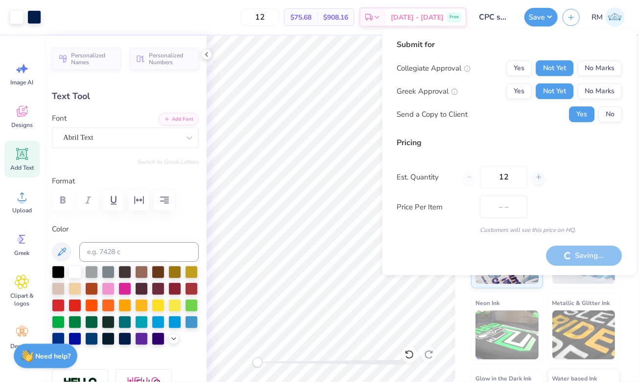
type input "$75.68"
